Goal: Find specific page/section

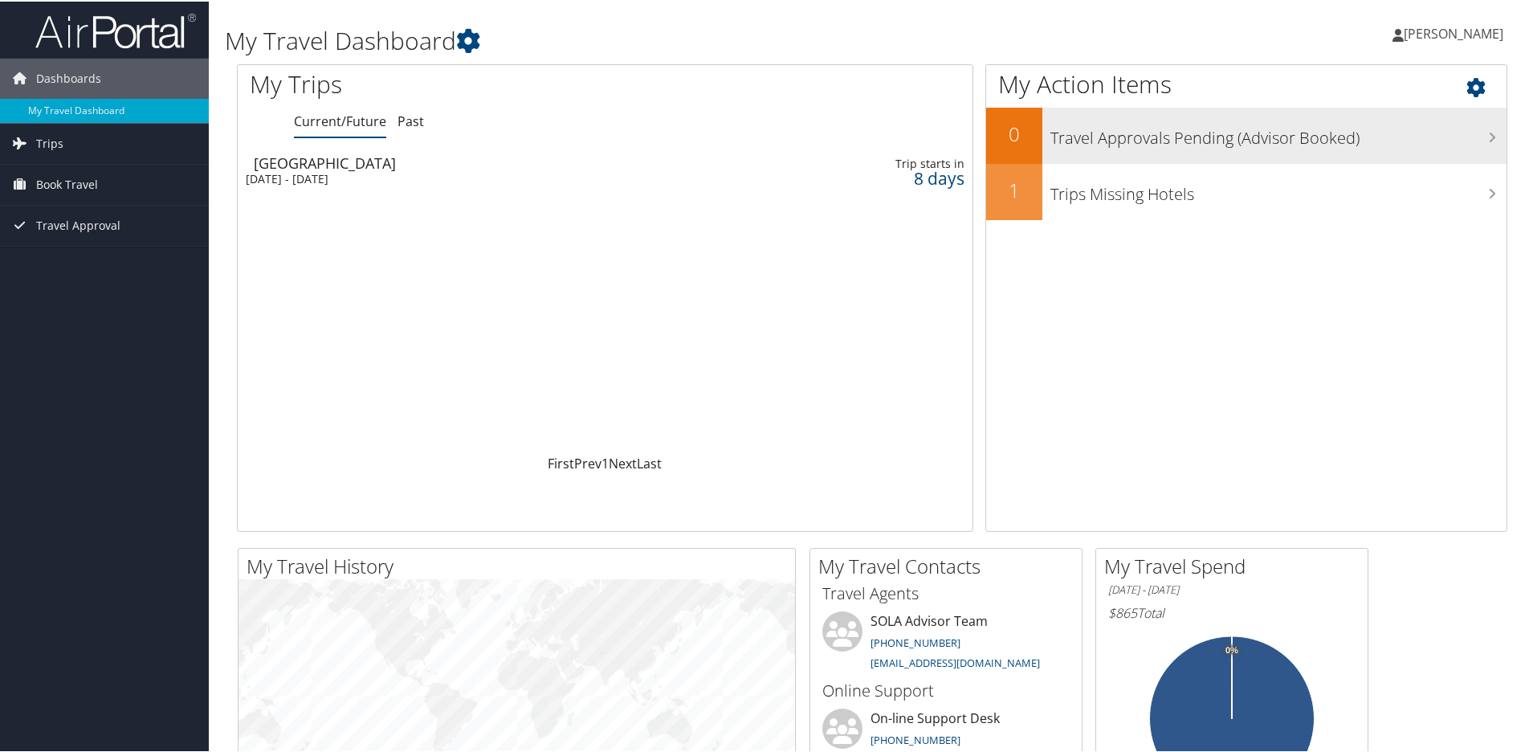
click at [1224, 134] on h3 "Travel Approvals Pending (Advisor Booked)" at bounding box center [1279, 132] width 456 height 31
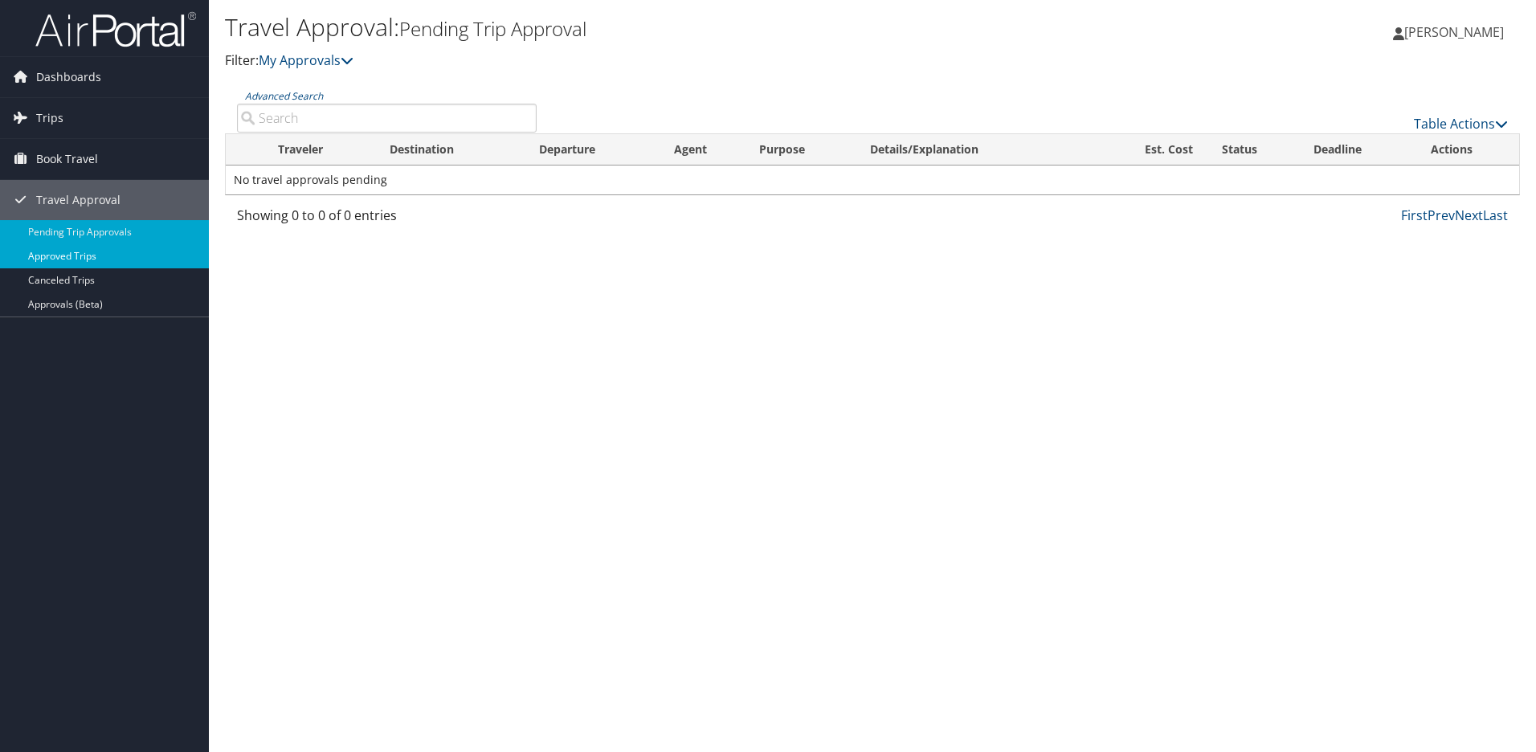
click at [60, 255] on link "Approved Trips" at bounding box center [104, 256] width 209 height 24
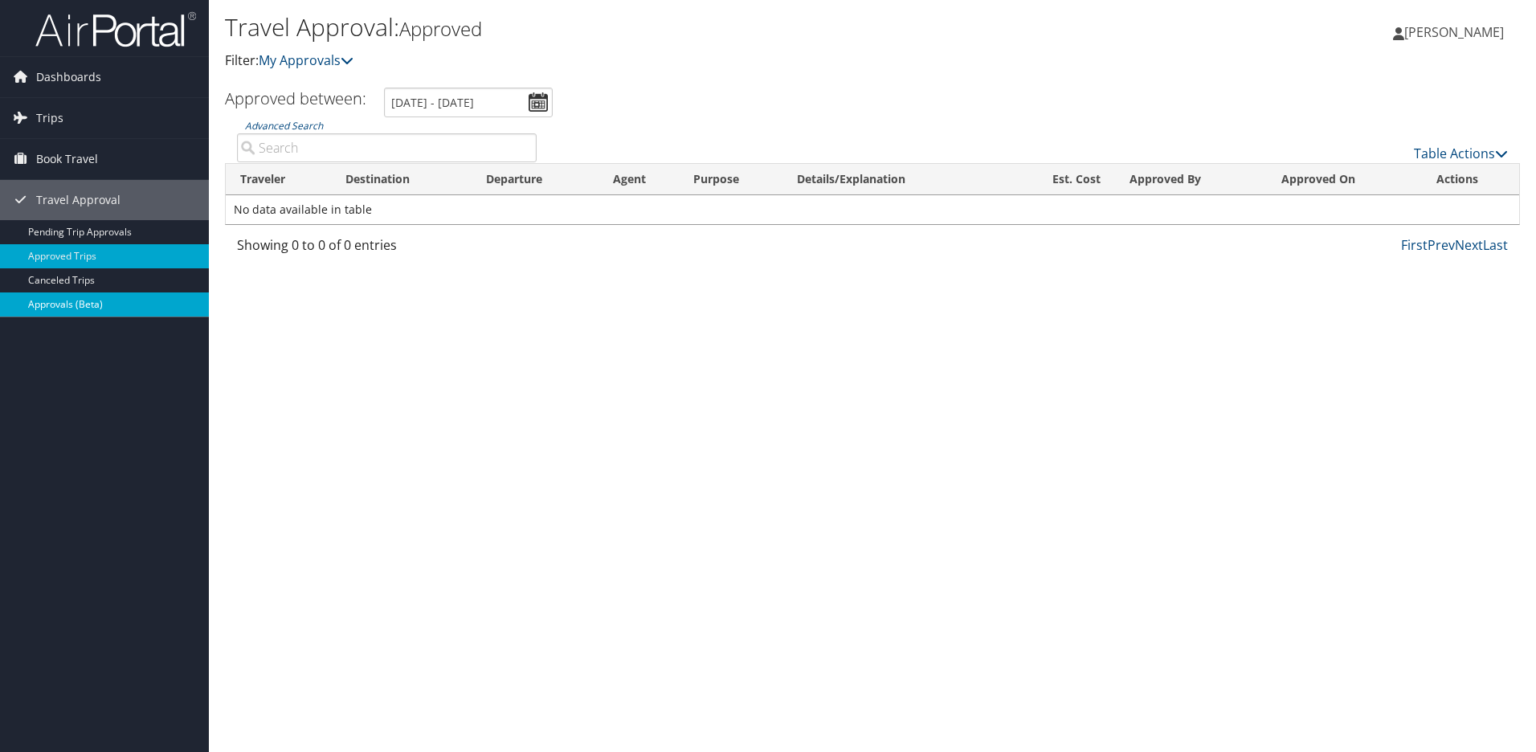
click at [62, 307] on link "Approvals (Beta)" at bounding box center [104, 304] width 209 height 24
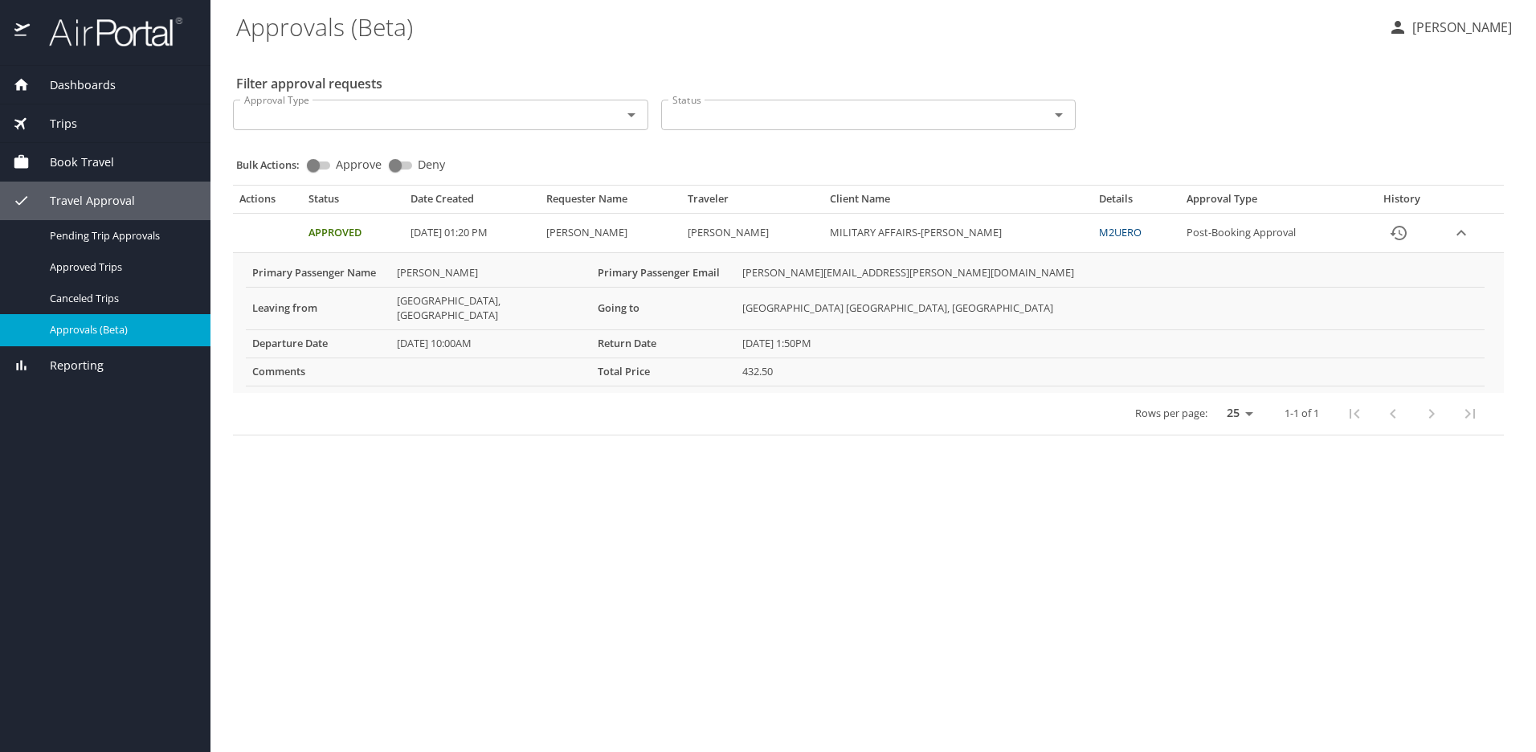
click at [61, 88] on span "Dashboards" at bounding box center [73, 85] width 86 height 18
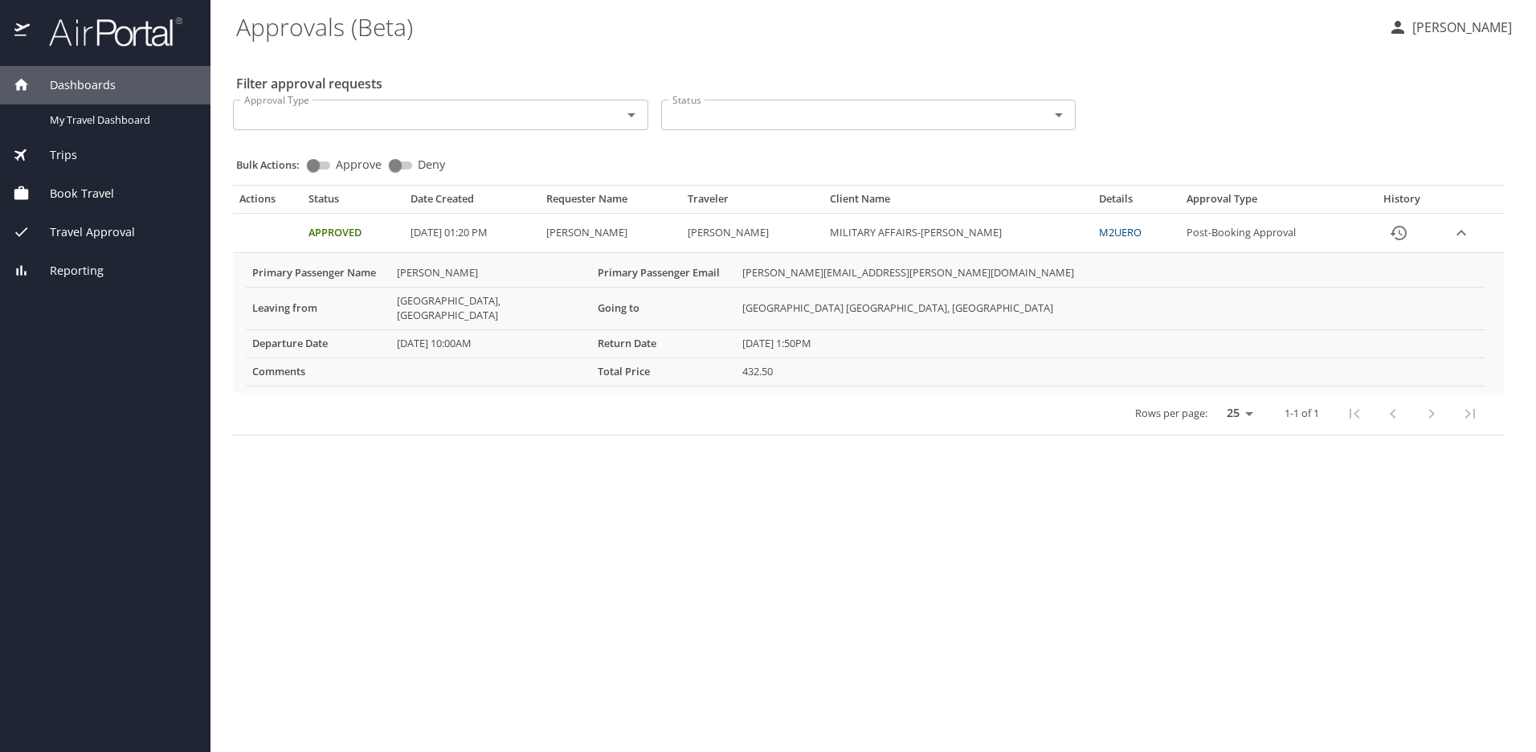
click at [107, 87] on span "Dashboards" at bounding box center [73, 85] width 86 height 18
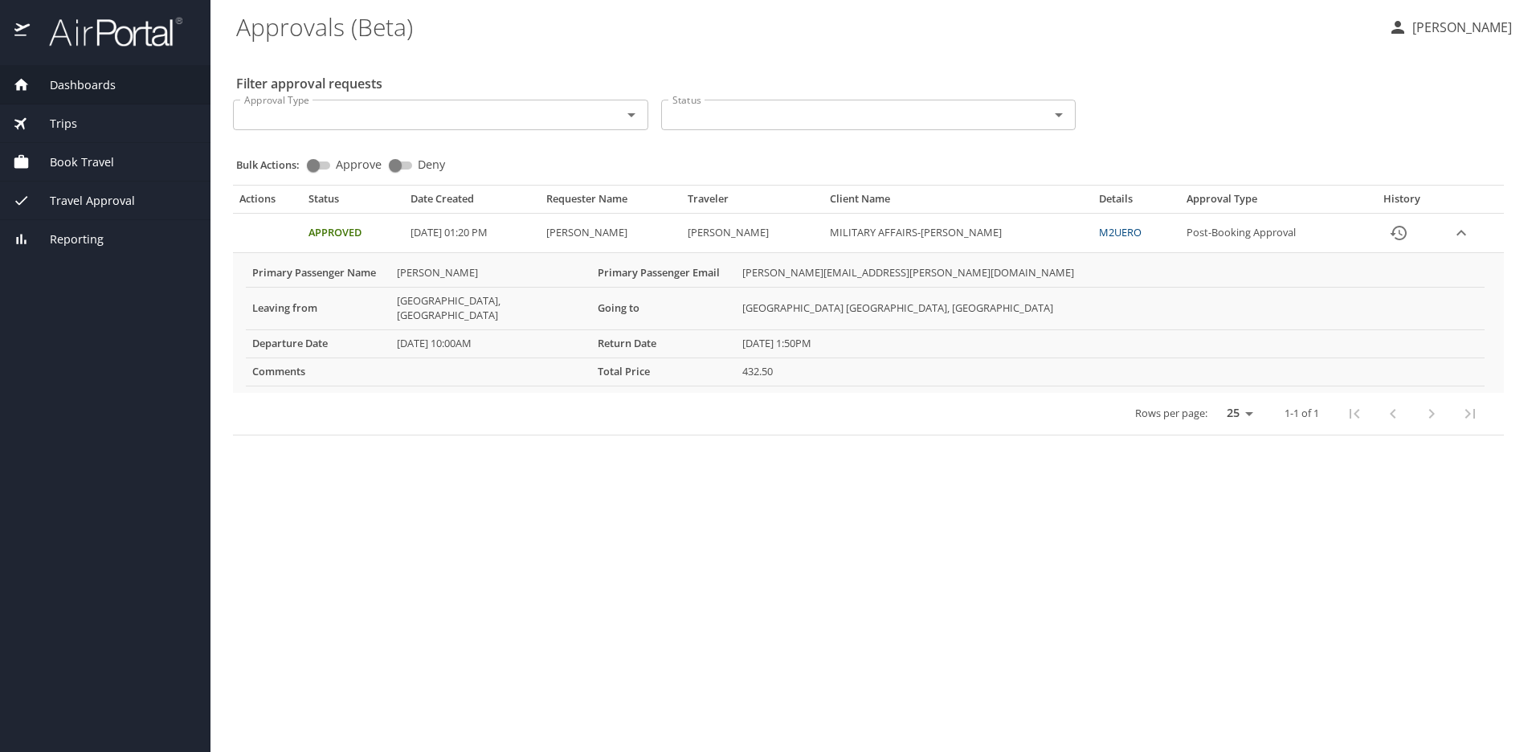
click at [107, 87] on span "Dashboards" at bounding box center [73, 85] width 86 height 18
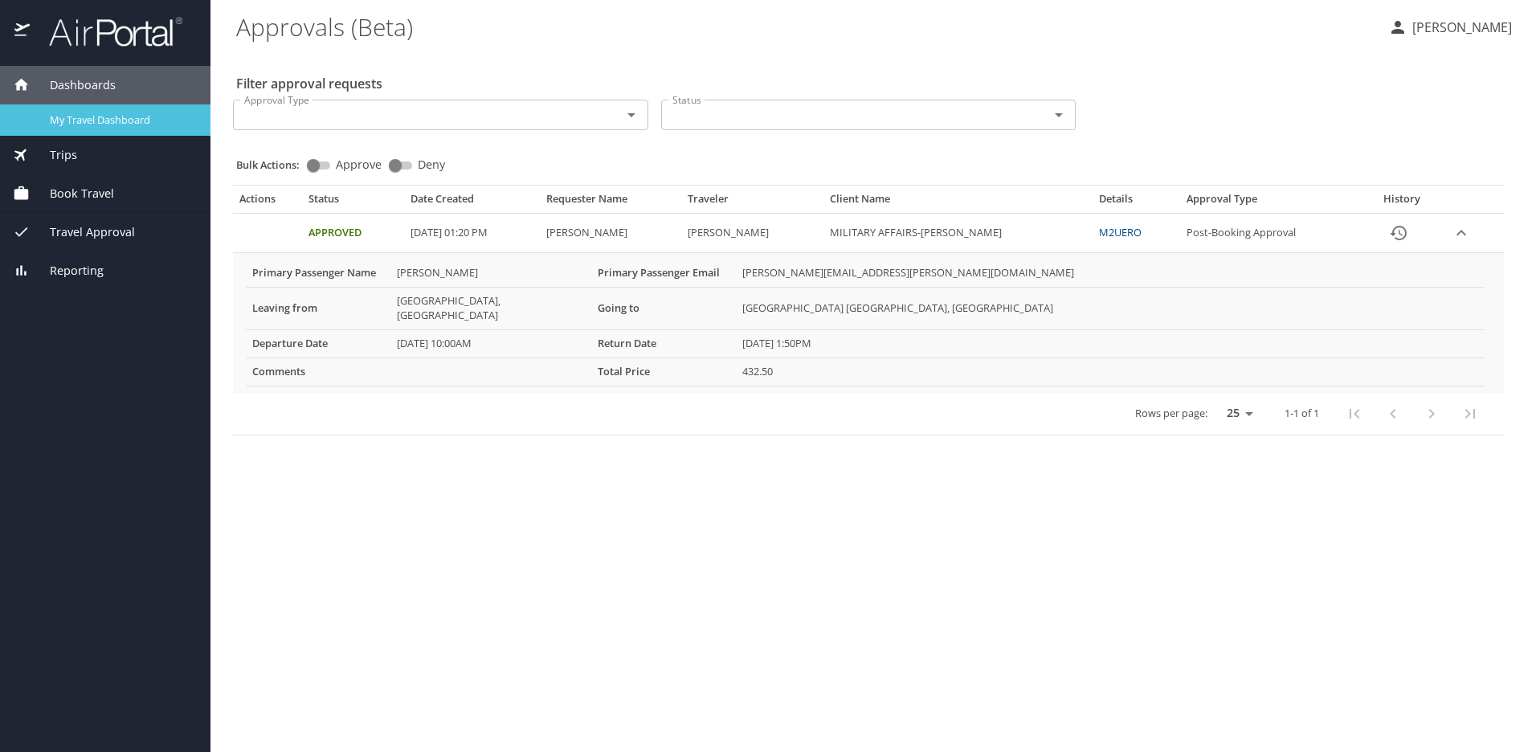
click at [74, 118] on span "My Travel Dashboard" at bounding box center [120, 119] width 141 height 15
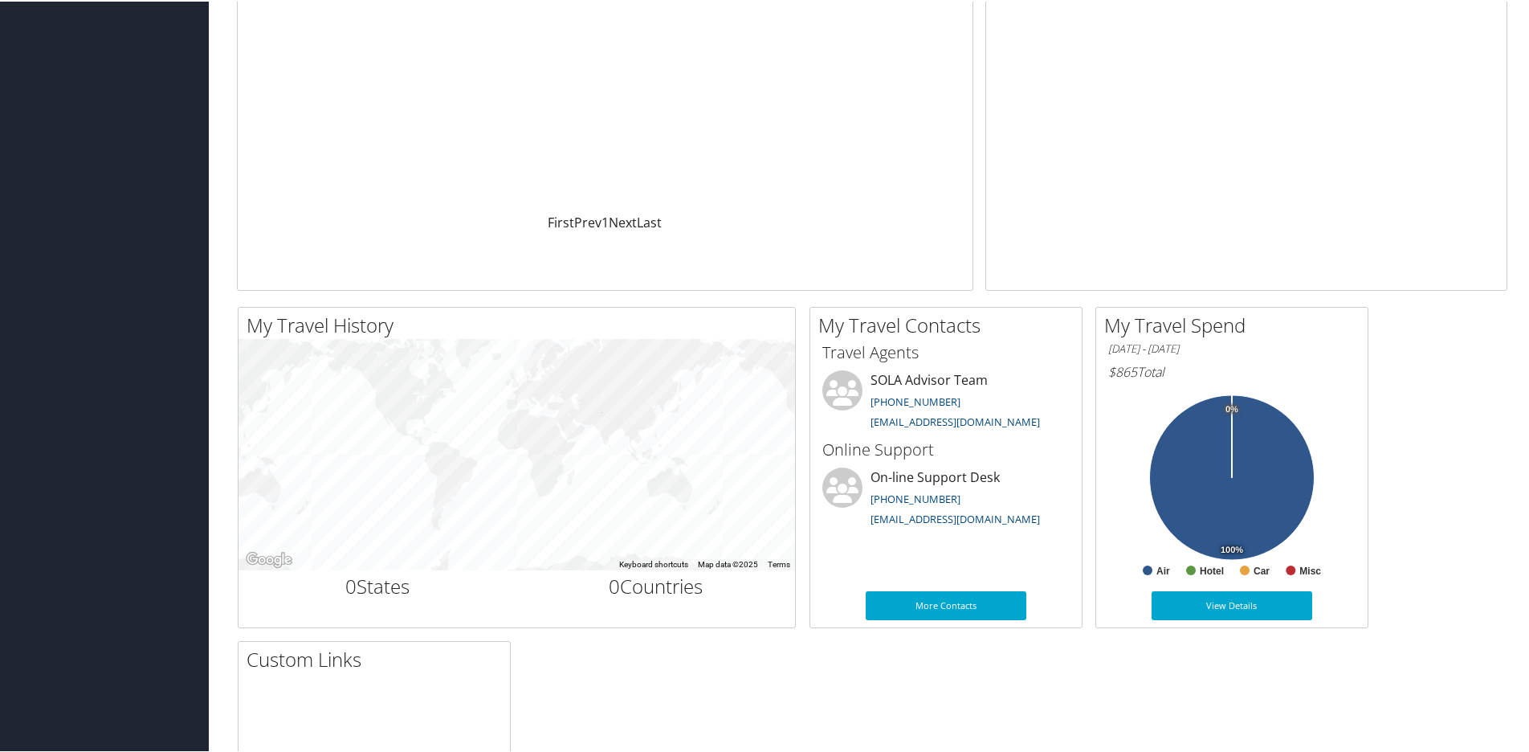
scroll to position [321, 0]
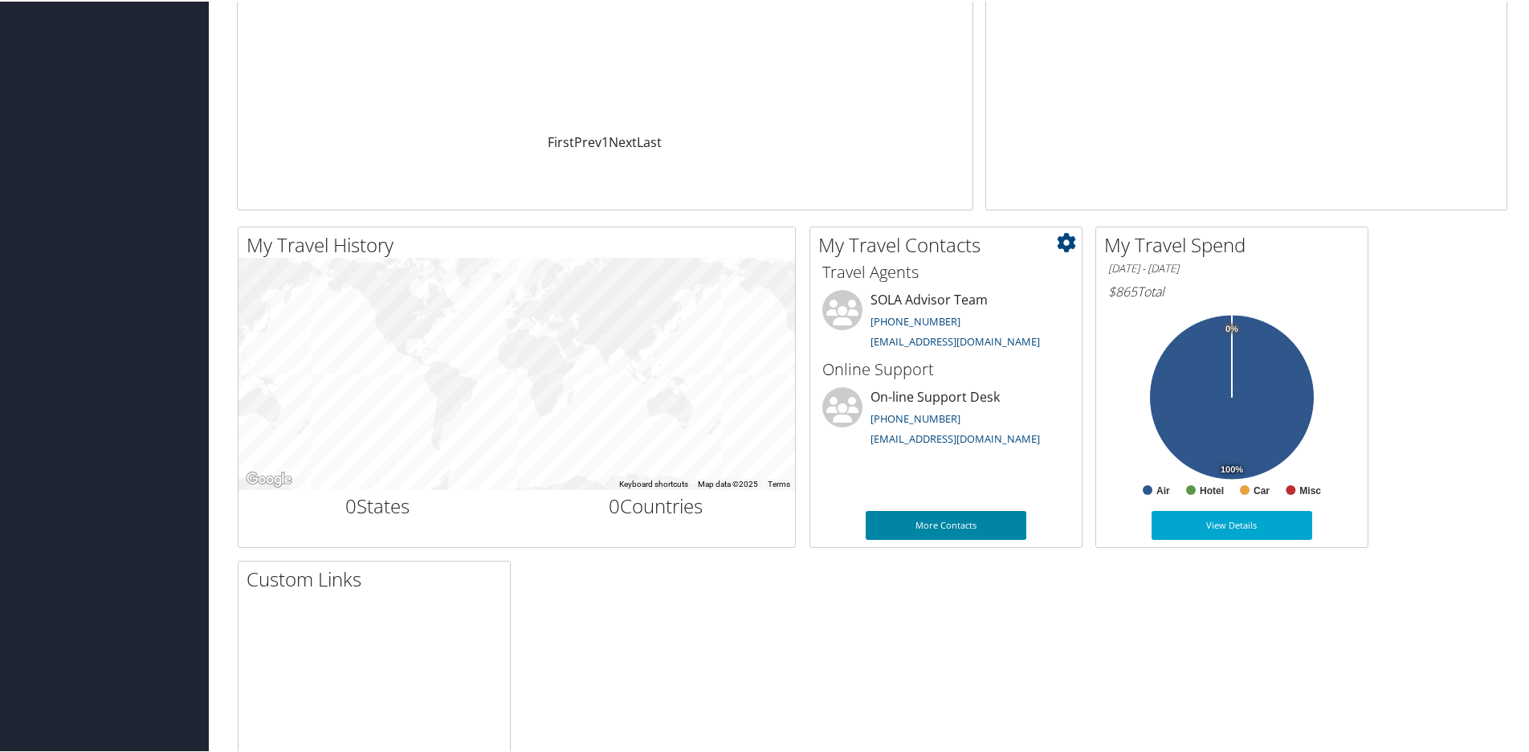
click at [953, 514] on link "More Contacts" at bounding box center [946, 523] width 161 height 29
